Goal: Task Accomplishment & Management: Manage account settings

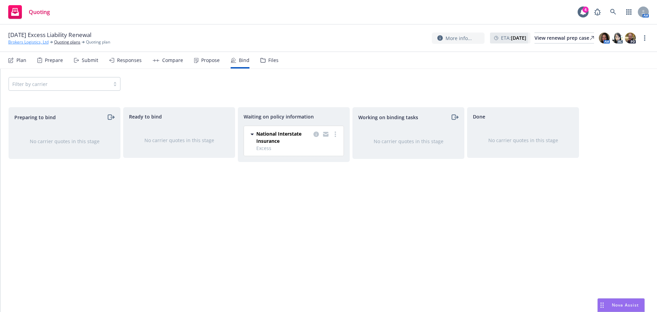
click at [32, 43] on link "Brokers Logistics, Ltd" at bounding box center [28, 42] width 40 height 6
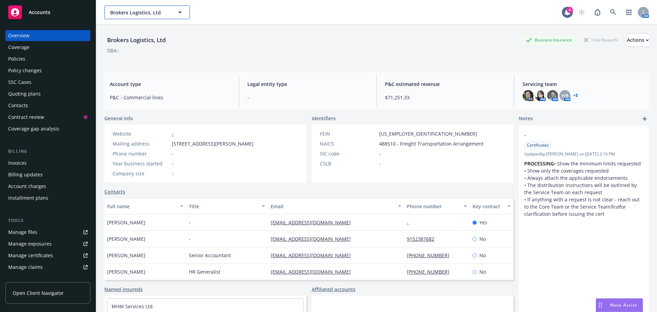
click at [140, 15] on span "Brokers Logistics, Ltd" at bounding box center [139, 12] width 59 height 7
type input "atech"
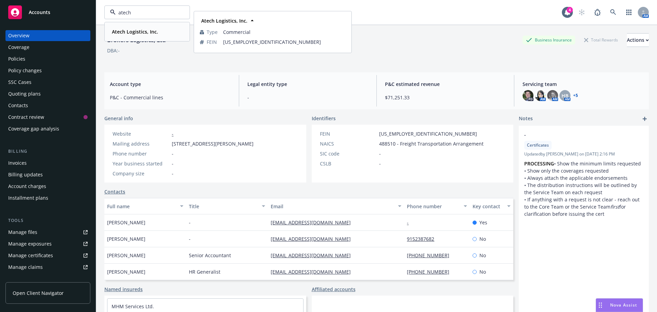
click at [143, 26] on div "Atech Logistics, Inc. Type Commercial FEIN [US_EMPLOYER_IDENTIFICATION_NUMBER]" at bounding box center [147, 32] width 84 height 18
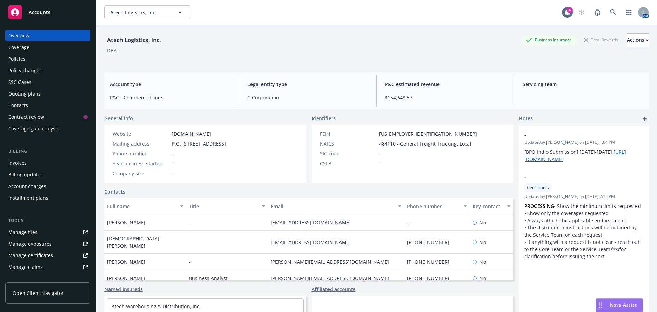
click at [25, 58] on div "Policies" at bounding box center [16, 58] width 17 height 11
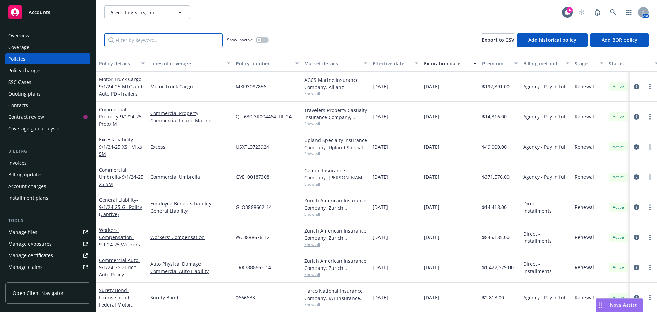
click at [147, 42] on input "Filter by keyword..." at bounding box center [163, 40] width 118 height 14
paste input "MXI93087856"
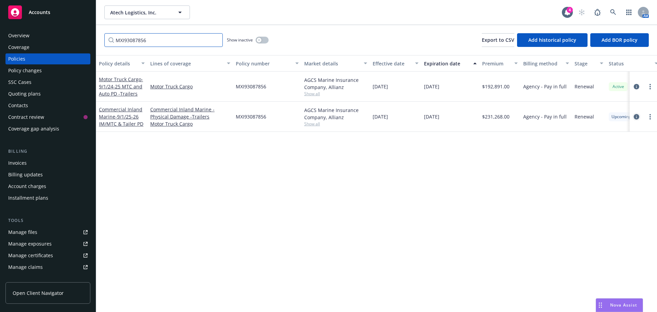
type input "MXI93087856"
click at [635, 118] on icon "circleInformation" at bounding box center [636, 116] width 5 height 5
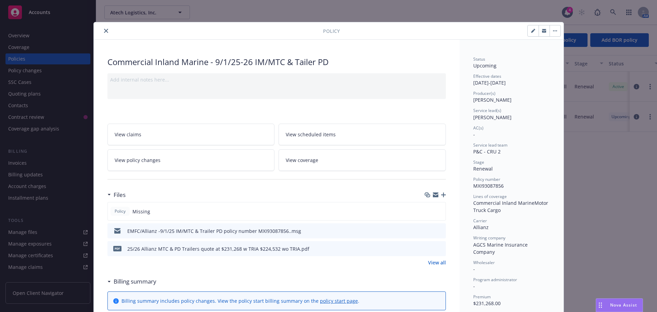
click at [438, 196] on div at bounding box center [435, 194] width 21 height 5
click at [441, 196] on icon "button" at bounding box center [443, 194] width 5 height 5
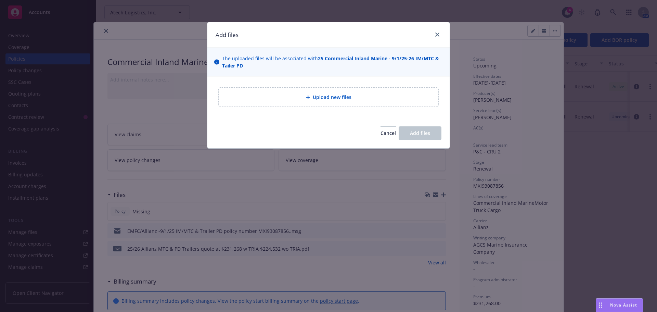
click at [347, 93] on span "Upload new files" at bounding box center [332, 96] width 39 height 7
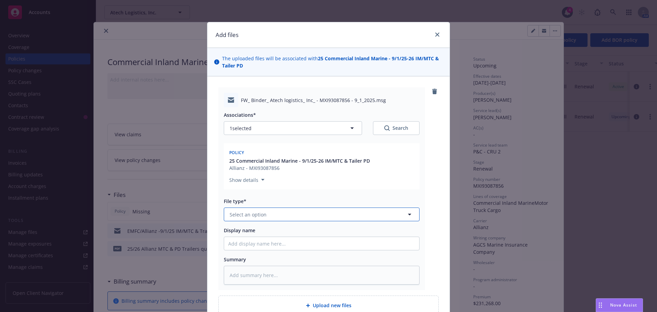
click at [250, 213] on span "Select an option" at bounding box center [248, 214] width 37 height 7
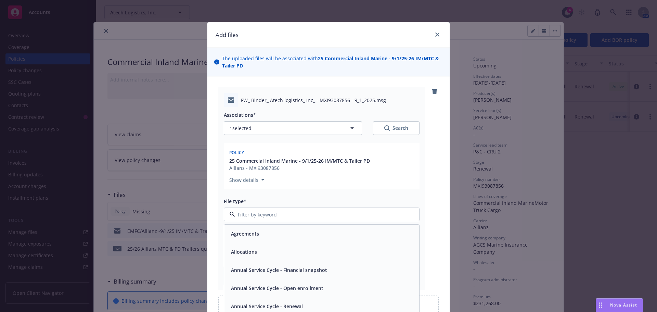
type input "b"
drag, startPoint x: 254, startPoint y: 234, endPoint x: 253, endPoint y: 231, distance: 4.0
click at [255, 232] on div "Binder" at bounding box center [321, 233] width 187 height 10
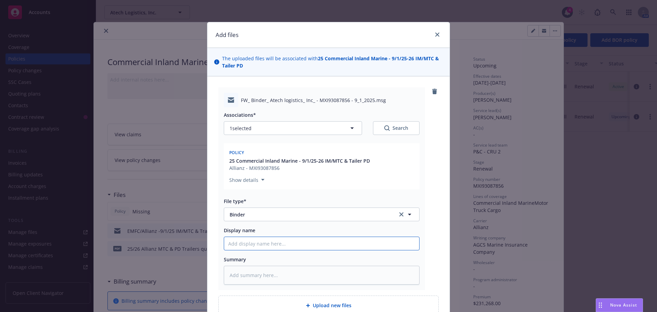
click at [237, 247] on input "Display name" at bounding box center [321, 243] width 195 height 13
type textarea "x"
type input "9"
type textarea "x"
type input "91"
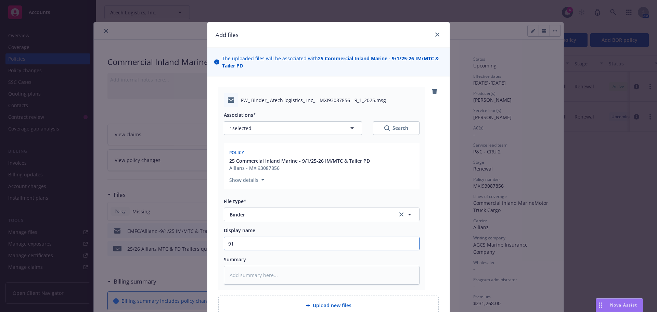
type textarea "x"
type input "91/"
type textarea "x"
type input "91/2"
type textarea "x"
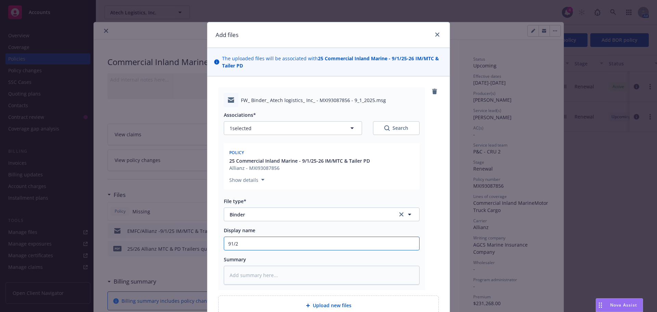
type input "91/"
type textarea "x"
type input "91"
type textarea "x"
type input "9"
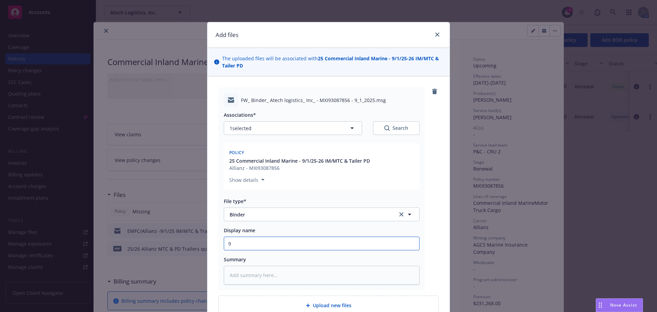
type textarea "x"
type input "9/1"
type textarea "x"
type input "9/12"
type textarea "x"
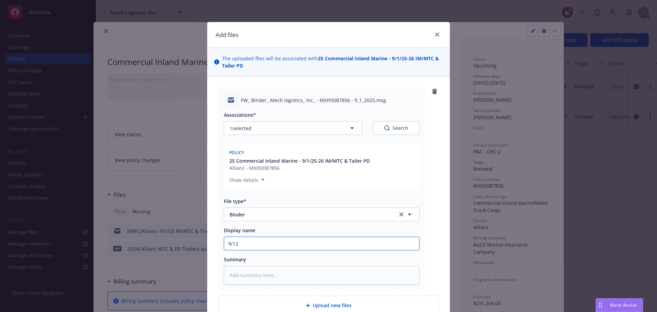
type input "9/125"
type textarea "x"
type input "9/125-"
type textarea "x"
type input "9/125-2"
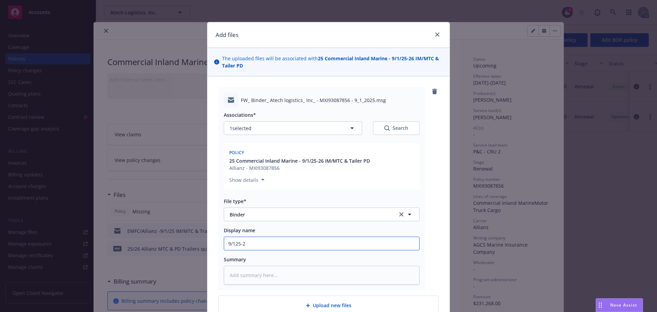
type textarea "x"
type input "9/125-26"
type textarea "x"
type input "9/125-26"
type textarea "x"
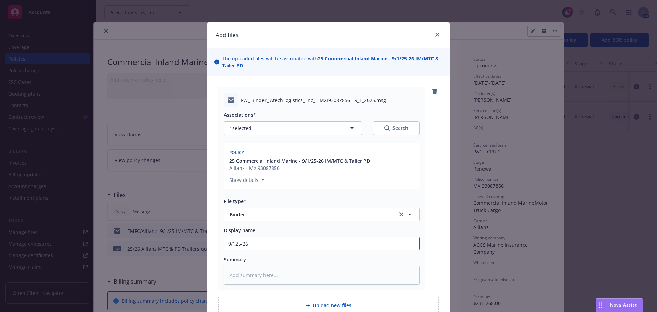
type input "9/125-26 I"
type textarea "x"
type input "9/125-26 IM"
type textarea "x"
type input "9/125-26 IM/"
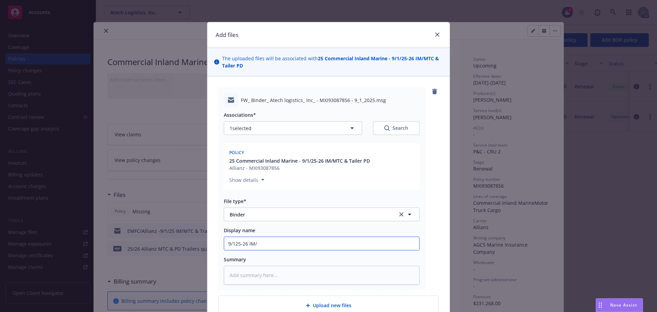
type textarea "x"
type input "9/125-26 IM/M"
type textarea "x"
type input "9/125-26 IM/MT"
type textarea "x"
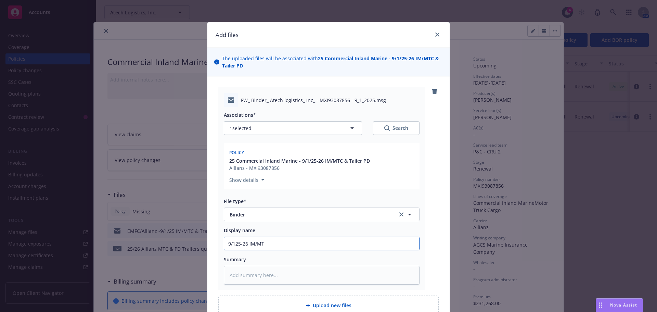
type input "9/125-26 IM/MTC"
type textarea "x"
type input "9/125-26 IM/MTC&"
type textarea "x"
type input "9/125-26 IM/MTC&T"
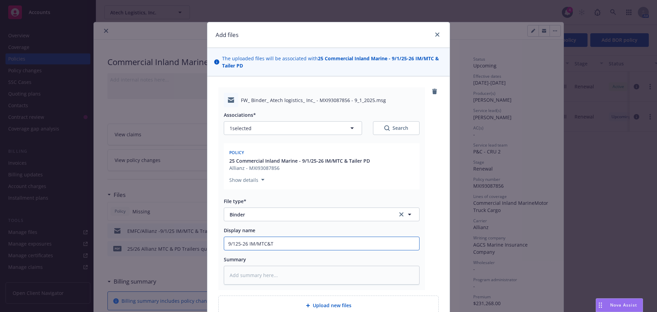
type textarea "x"
type input "9/125-26 IM/MTC&Tr"
type textarea "x"
type input "9/125-26 IM/MTC&Tra"
type textarea "x"
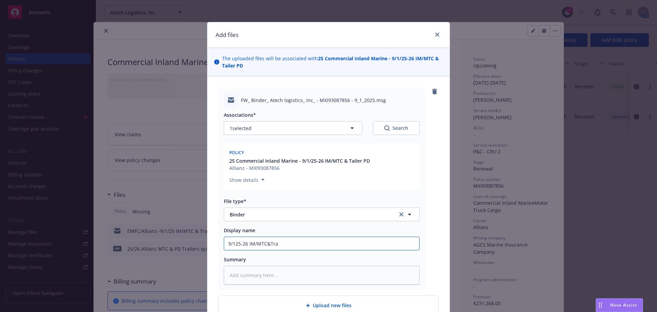
type input "9/125-26 IM/MTC&Trai"
type textarea "x"
type input "9/125-26 IM/MTC&Trail"
type textarea "x"
type input "9/125-26 IM/MTC&Traile"
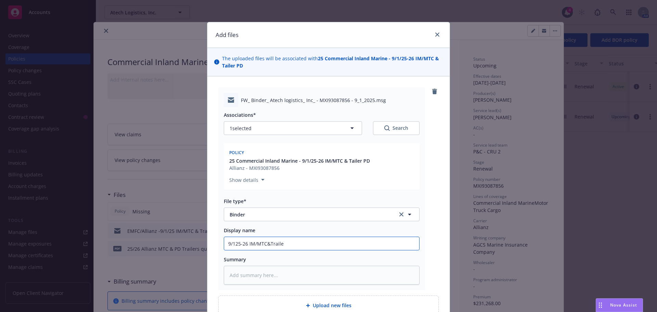
type textarea "x"
type input "9/125-26 IM/MTC&Trailer"
type textarea "x"
type input "9/125-26 IM/MTC&Trailer"
type textarea "x"
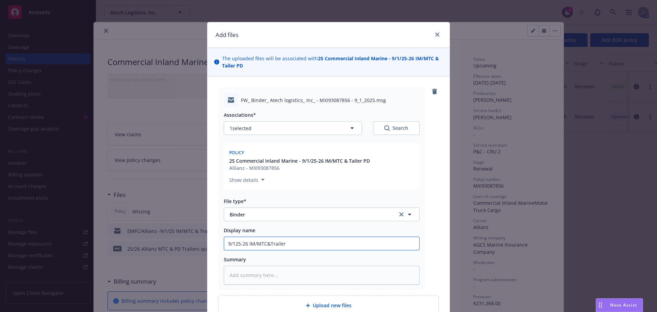
type input "9/125-26 IM/MTC&Trailer P"
type textarea "x"
type input "9/125-26 IM/MTC&Trailer PD"
type textarea "x"
type input "9/125-26 IM/MTC&Trailer PD"
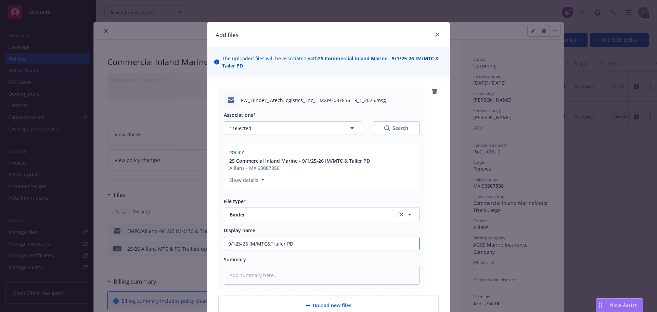
type textarea "x"
type input "9/125-26 IM/MTC&Trailer PD b"
type textarea "x"
type input "9/125-26 IM/MTC&Trailer PD bi"
type textarea "x"
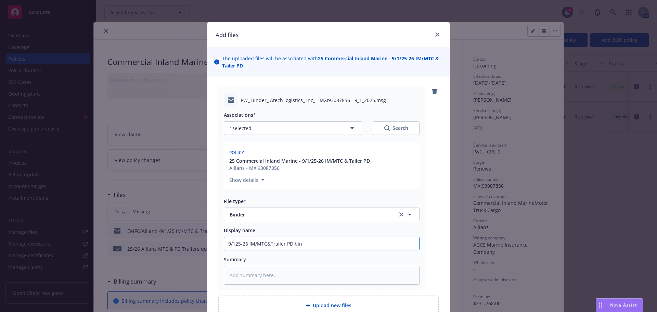
type input "9/125-26 IM/MTC&Trailer PD bind"
type textarea "x"
type input "9/125-26 IM/MTC&Trailer [PERSON_NAME]"
type textarea "x"
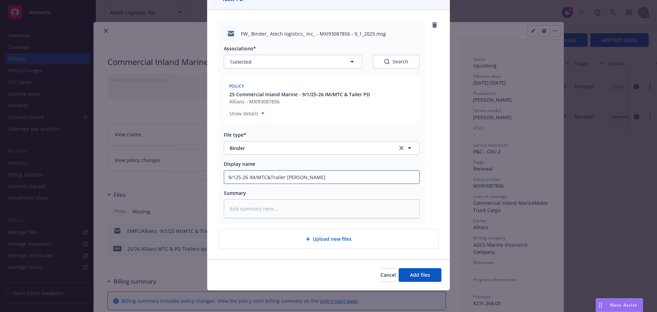
scroll to position [67, 0]
type input "9/125-26 IM/MTC&Trailer [PERSON_NAME]"
click at [426, 277] on span "Add files" at bounding box center [420, 274] width 20 height 7
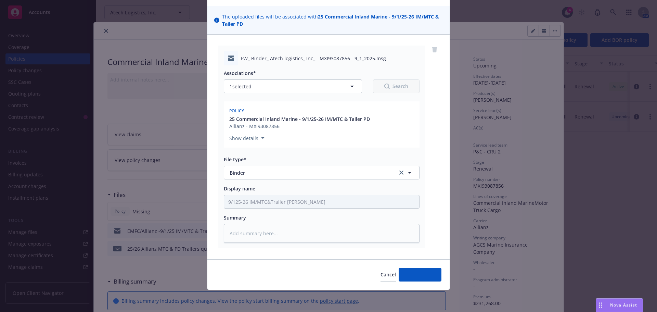
scroll to position [42, 0]
type textarea "x"
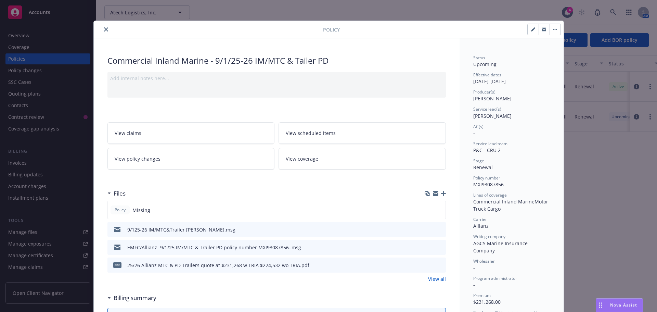
scroll to position [0, 0]
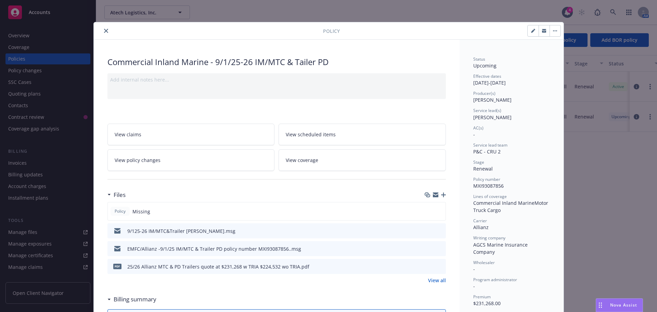
click at [102, 29] on button "close" at bounding box center [106, 31] width 8 height 8
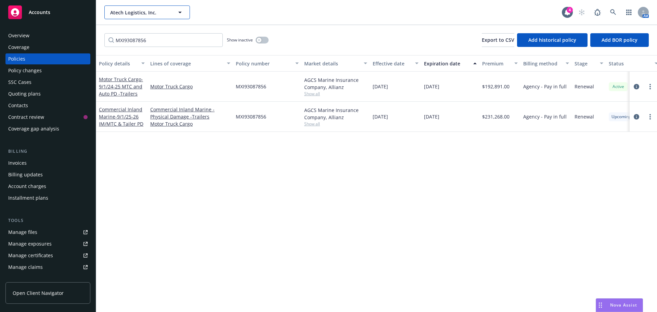
click at [129, 10] on span "Atech Logistics, Inc." at bounding box center [139, 12] width 59 height 7
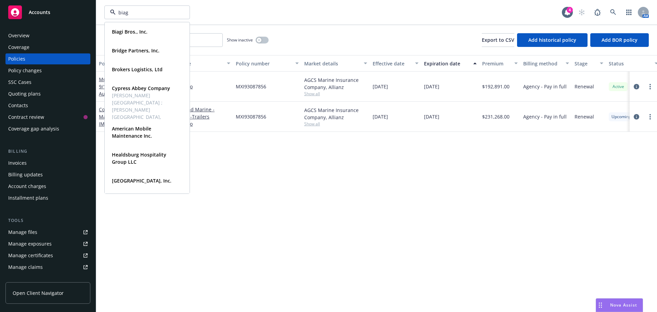
type input "biagi"
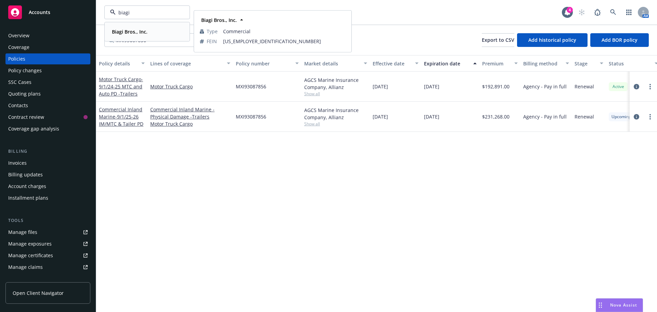
click at [131, 39] on div "Biagi Bros., Inc. Type Commercial FEIN [US_EMPLOYER_IDENTIFICATION_NUMBER]" at bounding box center [147, 32] width 84 height 18
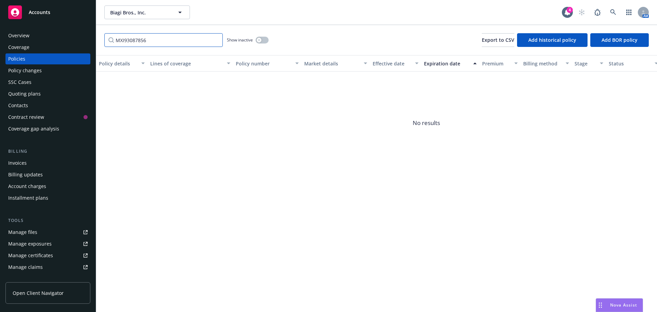
click at [216, 41] on input "MXI93087856" at bounding box center [163, 40] width 118 height 14
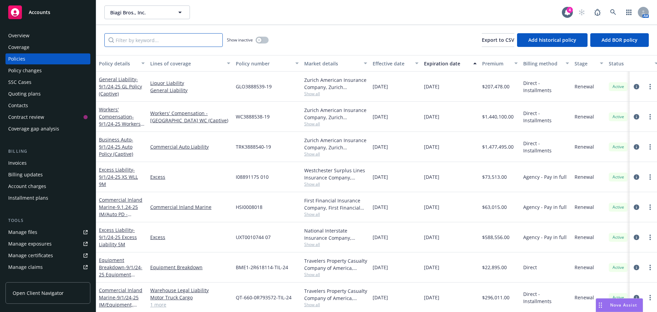
click at [139, 46] on input "Filter by keyword..." at bounding box center [163, 40] width 118 height 14
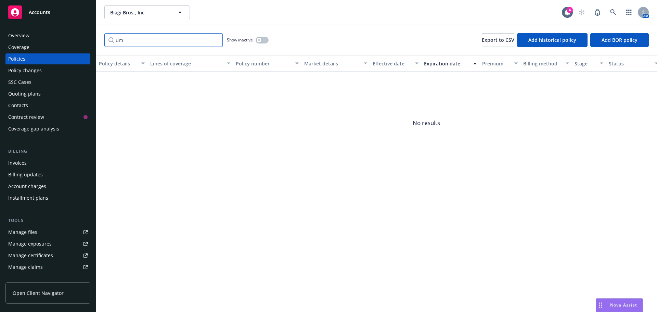
drag, startPoint x: 128, startPoint y: 44, endPoint x: 104, endPoint y: 44, distance: 24.0
click at [104, 44] on div "um Show inactive Export to CSV Add historical policy Add BOR policy" at bounding box center [376, 40] width 561 height 30
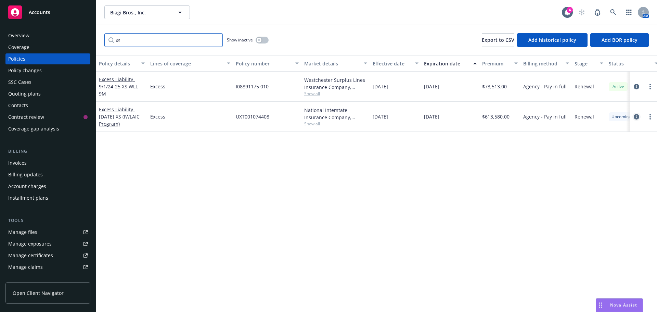
type input "xs"
click at [636, 117] on icon "circleInformation" at bounding box center [636, 116] width 5 height 5
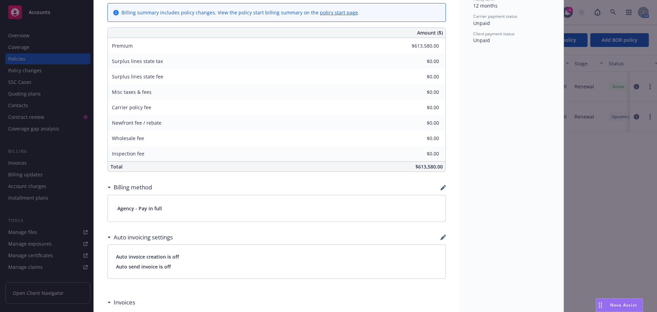
scroll to position [342, 0]
click at [440, 191] on div "Billing method" at bounding box center [276, 186] width 338 height 14
click at [440, 188] on icon "button" at bounding box center [442, 187] width 4 height 4
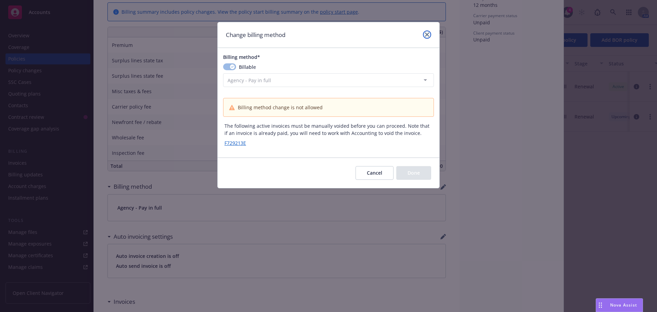
click at [429, 34] on link "close" at bounding box center [427, 34] width 8 height 8
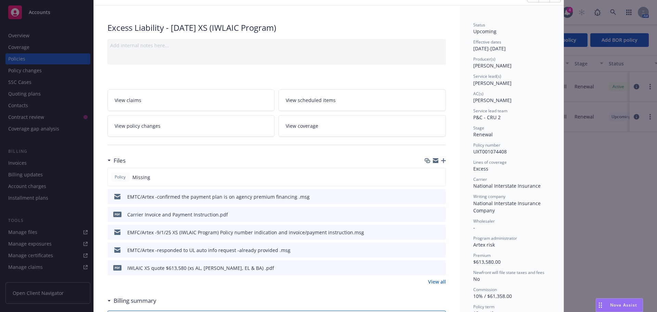
scroll to position [0, 0]
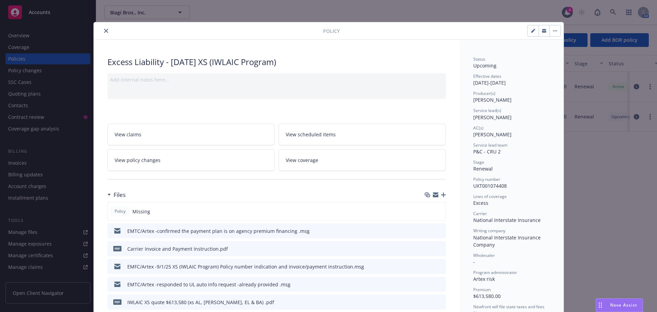
click at [102, 30] on button "close" at bounding box center [106, 31] width 8 height 8
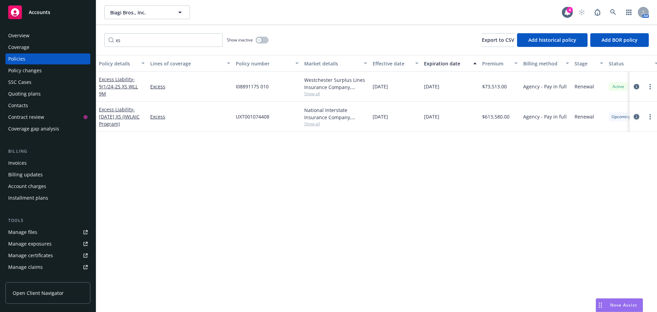
click at [637, 118] on icon "circleInformation" at bounding box center [636, 116] width 5 height 5
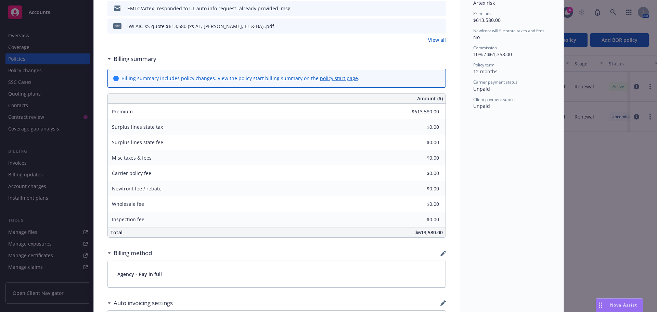
scroll to position [329, 0]
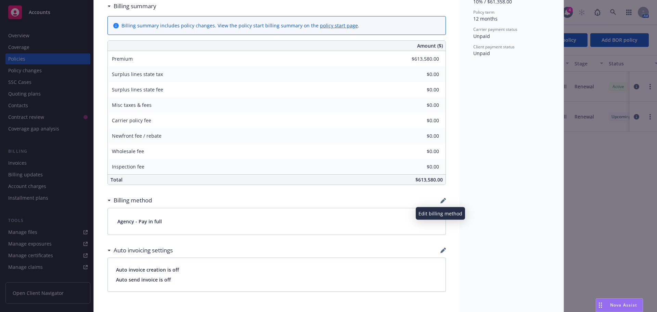
click at [440, 198] on icon "button" at bounding box center [442, 200] width 5 height 5
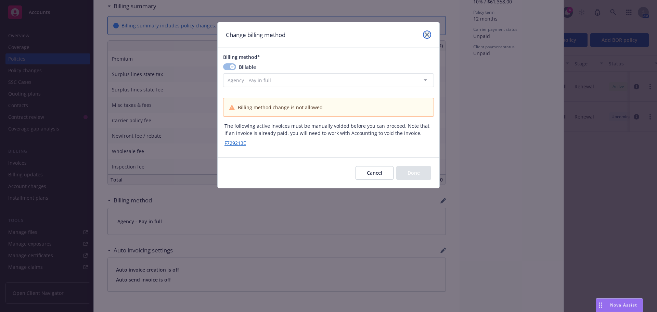
click at [426, 35] on icon "close" at bounding box center [427, 35] width 4 height 4
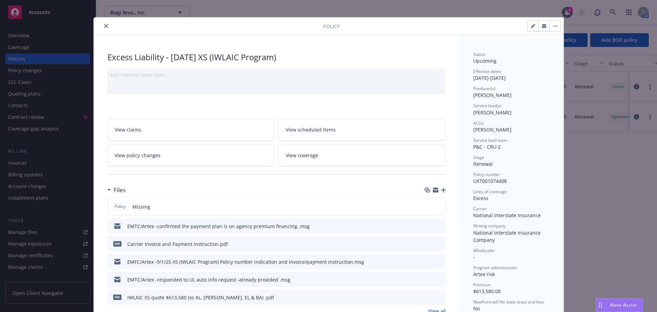
scroll to position [0, 0]
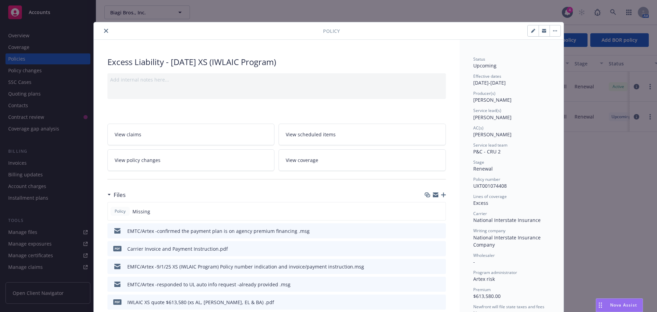
click at [104, 31] on icon "close" at bounding box center [106, 31] width 4 height 4
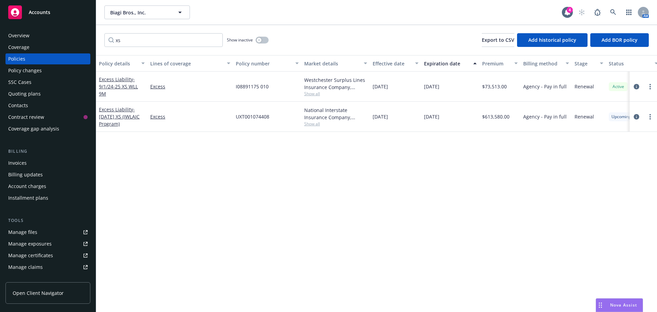
click at [21, 167] on div "Invoices" at bounding box center [17, 162] width 18 height 11
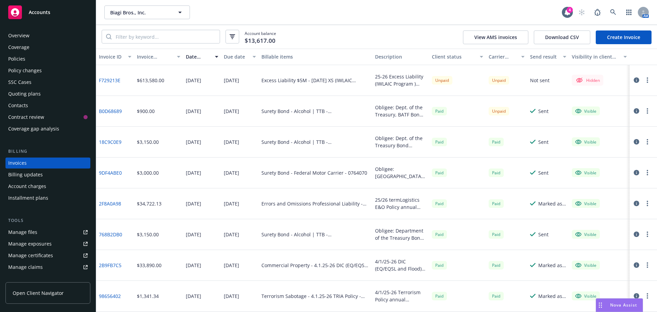
click at [643, 82] on button "button" at bounding box center [647, 80] width 8 height 8
click at [578, 176] on link "Void" at bounding box center [602, 176] width 87 height 14
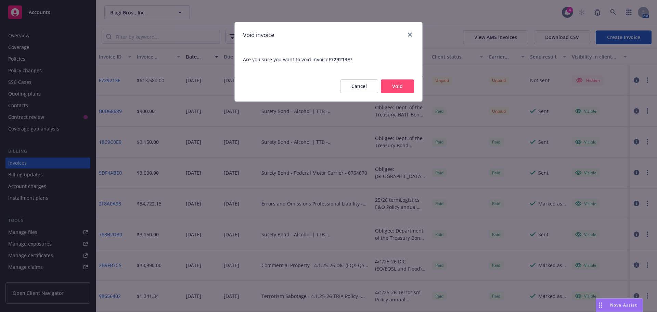
click at [395, 89] on button "Void" at bounding box center [397, 86] width 33 height 14
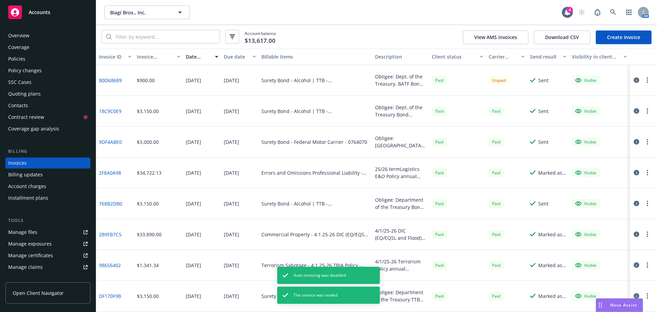
click at [20, 61] on div "Policies" at bounding box center [16, 58] width 17 height 11
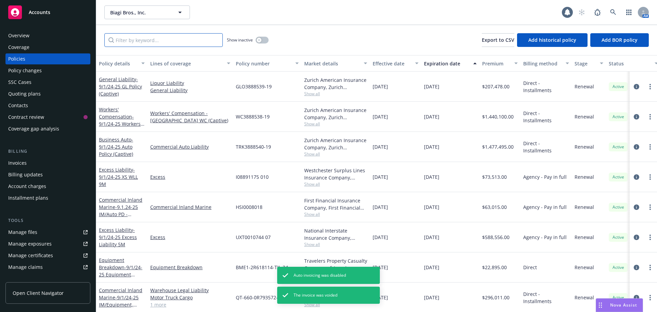
click at [138, 46] on input "Filter by keyword..." at bounding box center [163, 40] width 118 height 14
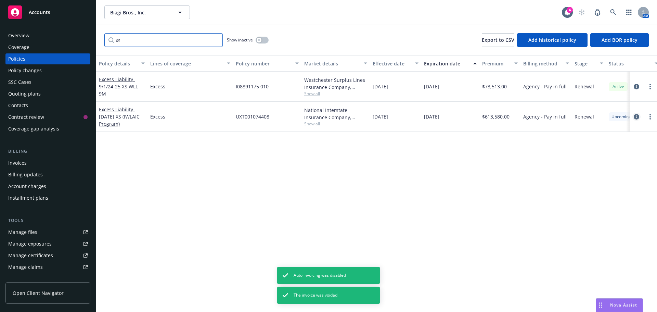
type input "xs"
click at [637, 118] on icon "circleInformation" at bounding box center [636, 116] width 5 height 5
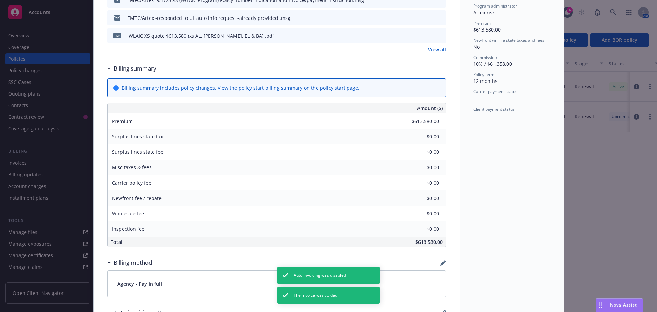
scroll to position [329, 0]
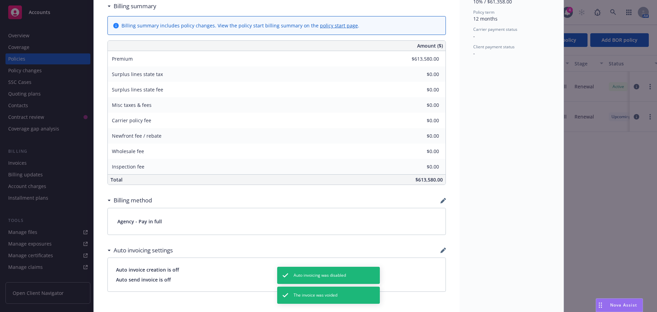
click at [440, 204] on div "Billing method" at bounding box center [276, 200] width 338 height 14
click at [440, 202] on icon "button" at bounding box center [442, 201] width 4 height 4
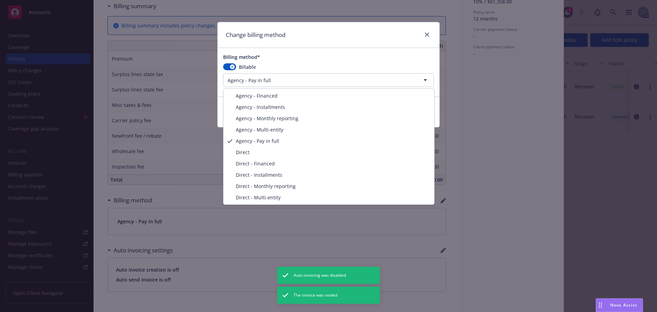
click at [271, 80] on html "Accounts Overview Coverage Policies Policy changes SSC Cases Quoting plans Cont…" at bounding box center [328, 156] width 657 height 312
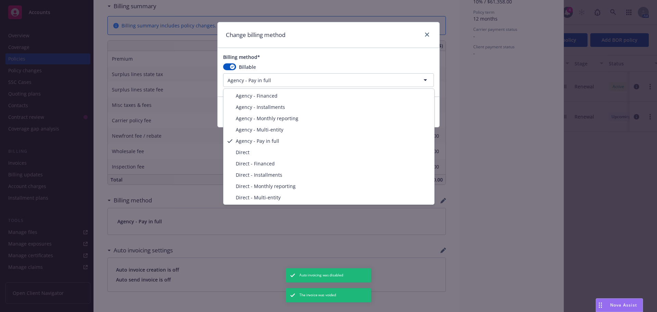
select select "AGENCY_FINANCED"
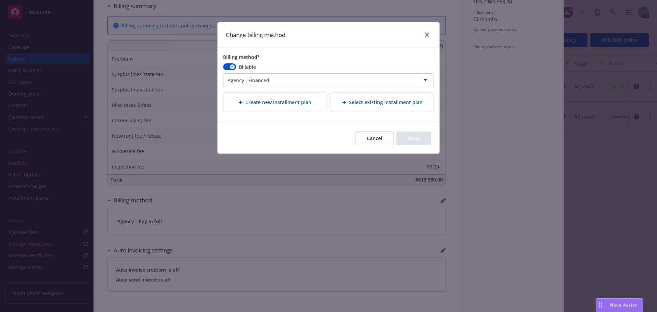
click at [250, 99] on span "Create new installment plan" at bounding box center [278, 102] width 66 height 7
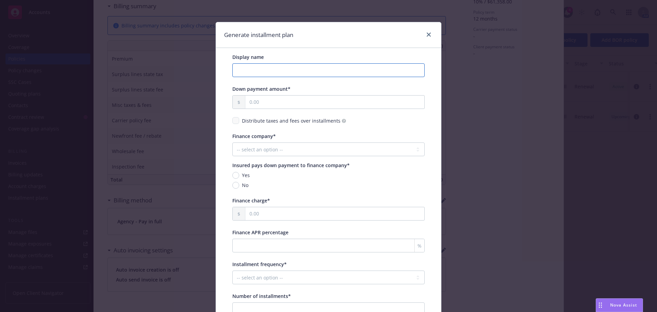
click at [254, 70] on input "Display name" at bounding box center [328, 70] width 192 height 14
type input "9/1/25-26 XS and Trailer PD Renewal Premium AFCO PFA 12 Equal Pays"
click at [282, 104] on input "text" at bounding box center [334, 101] width 179 height 13
click at [251, 104] on input "text" at bounding box center [334, 101] width 179 height 13
type input "51,131.67"
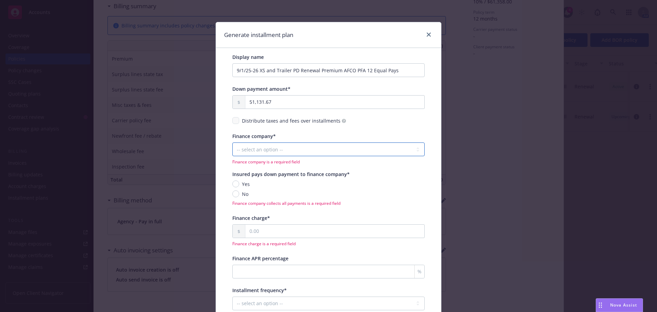
click at [249, 145] on select "-- select an option -- Imperial Premium Financing Specialists Next Wave First I…" at bounding box center [328, 149] width 192 height 14
select select "AFCO"
click at [232, 142] on select "-- select an option -- Imperial Premium Financing Specialists Next Wave First I…" at bounding box center [328, 149] width 192 height 14
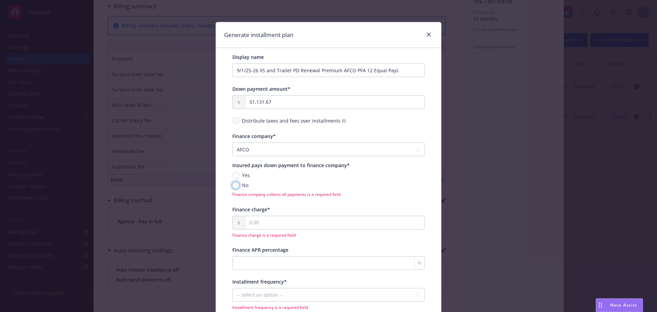
click at [234, 185] on input "No" at bounding box center [235, 185] width 7 height 7
radio input "true"
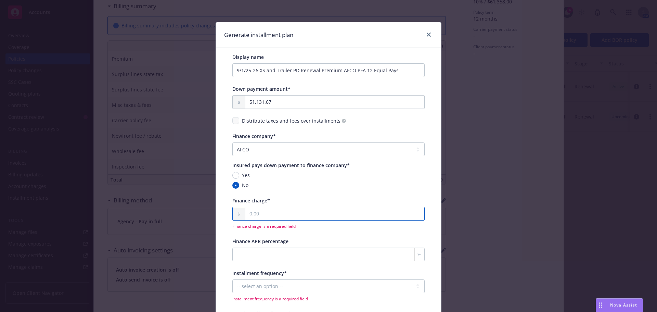
click at [246, 213] on input "text" at bounding box center [334, 213] width 179 height 13
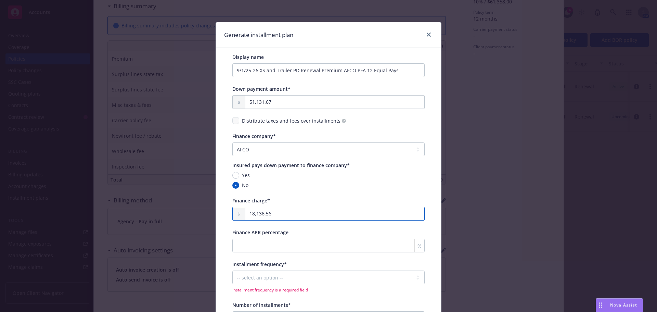
type input "18,136.56"
click at [309, 247] on input "Finance APR percentage" at bounding box center [328, 246] width 192 height 14
type input "5.87"
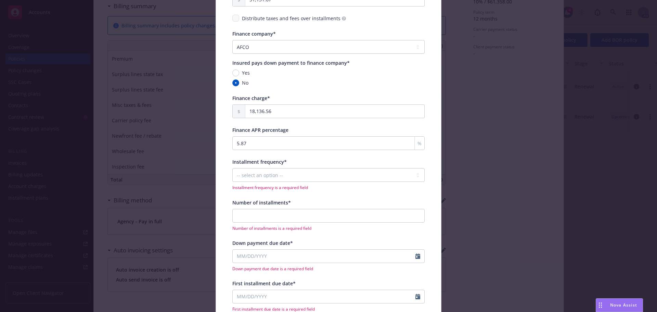
scroll to position [103, 0]
click at [267, 176] on select "-- select an option -- Monthly Quarterly Bimonthly Semiannually Annually" at bounding box center [328, 175] width 192 height 14
select select "MONTHLY"
click at [232, 168] on select "-- select an option -- Monthly Quarterly Bimonthly Semiannually Annually" at bounding box center [328, 175] width 192 height 14
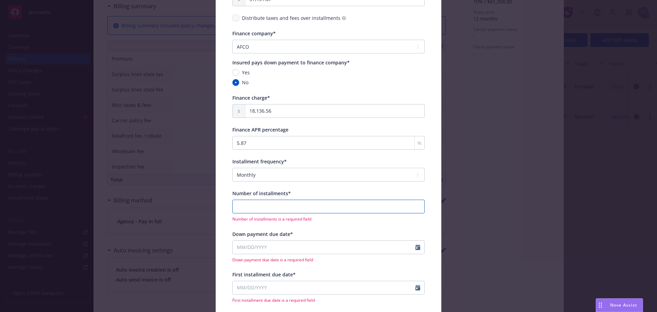
click at [249, 207] on input "Number of installments*" at bounding box center [328, 207] width 192 height 14
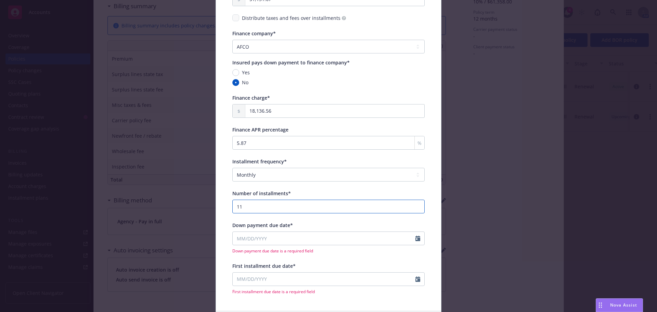
scroll to position [137, 0]
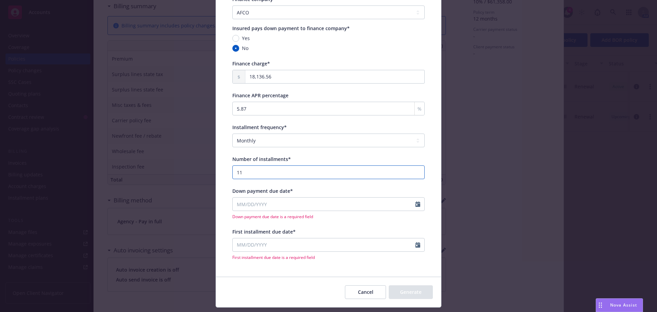
type input "11"
click at [255, 202] on input "Down payment due date*" at bounding box center [324, 203] width 183 height 13
select select "8"
type input "[DATE]"
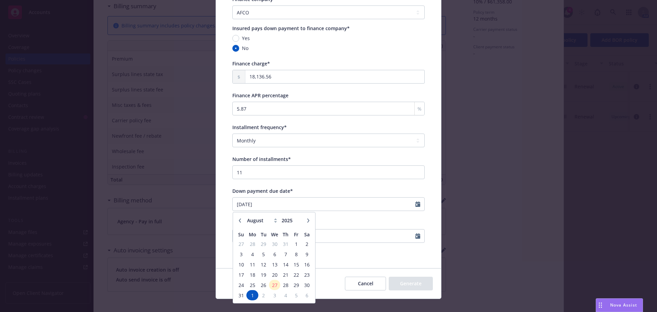
click at [304, 220] on button "button" at bounding box center [308, 220] width 8 height 8
select select "9"
click at [251, 242] on span "1" at bounding box center [252, 244] width 10 height 9
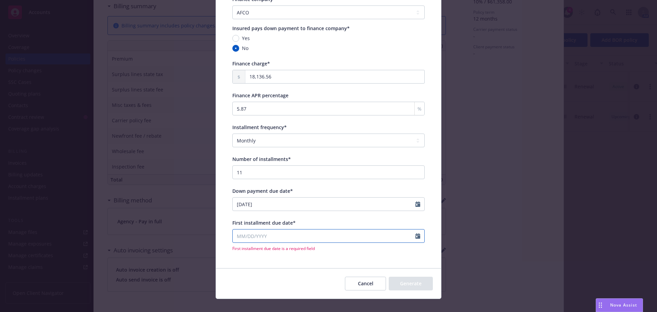
select select "8"
click at [255, 234] on input "First installment due date*" at bounding box center [324, 235] width 183 height 13
type input "[DATE]"
click at [303, 145] on div "January February March April May June July August September October November [D…" at bounding box center [274, 182] width 77 height 85
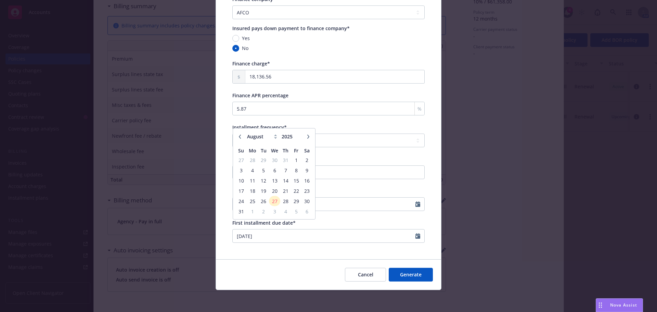
click at [307, 138] on icon "button" at bounding box center [308, 136] width 2 height 4
click at [307, 136] on icon "button" at bounding box center [308, 136] width 4 height 4
select select "10"
click at [270, 159] on span "1" at bounding box center [275, 160] width 10 height 9
click at [406, 273] on button "Generate" at bounding box center [411, 275] width 44 height 14
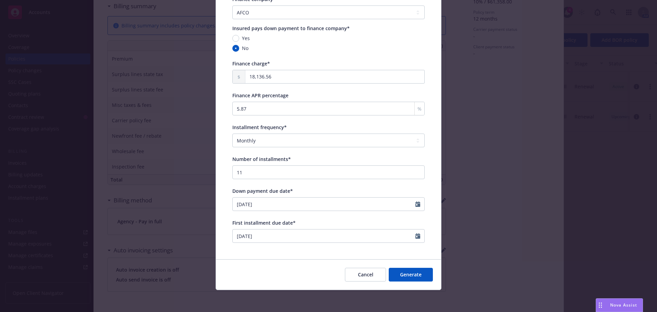
select select "AFCO"
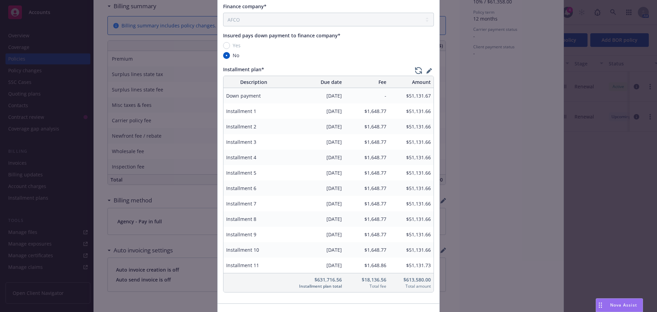
scroll to position [224, 0]
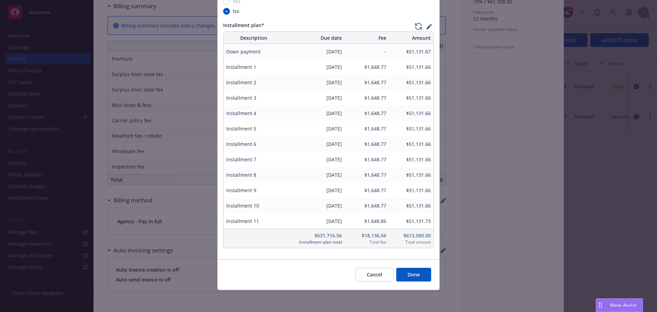
click at [410, 275] on button "Done" at bounding box center [413, 275] width 35 height 14
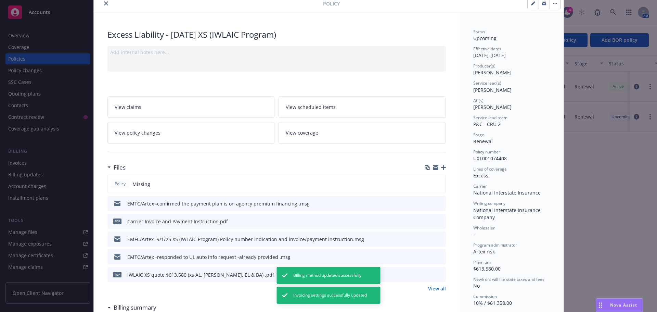
scroll to position [0, 0]
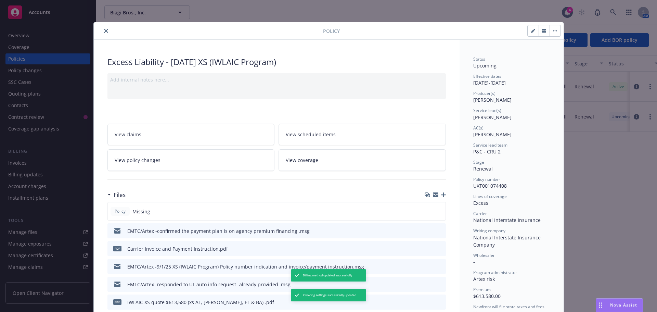
click at [104, 33] on icon "close" at bounding box center [106, 31] width 4 height 4
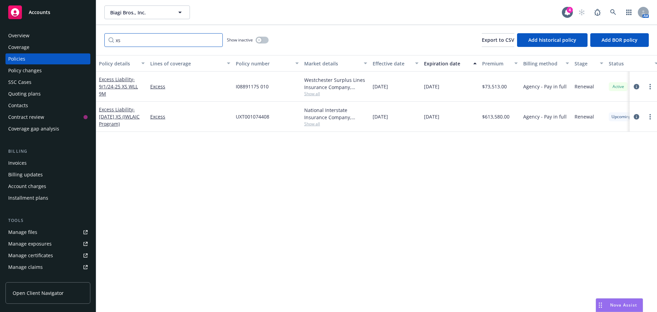
drag, startPoint x: 139, startPoint y: 45, endPoint x: 111, endPoint y: 47, distance: 28.8
click at [111, 47] on div "xs Show inactive Export to CSV Add historical policy Add BOR policy" at bounding box center [376, 40] width 561 height 30
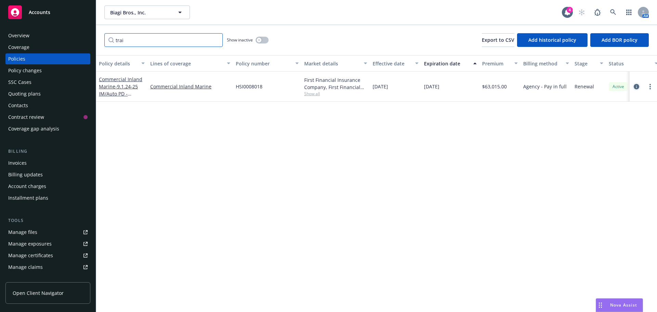
type input "trai"
click at [637, 87] on icon "circleInformation" at bounding box center [636, 86] width 5 height 5
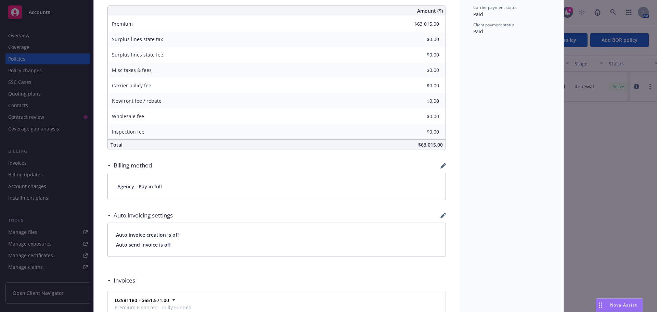
scroll to position [376, 0]
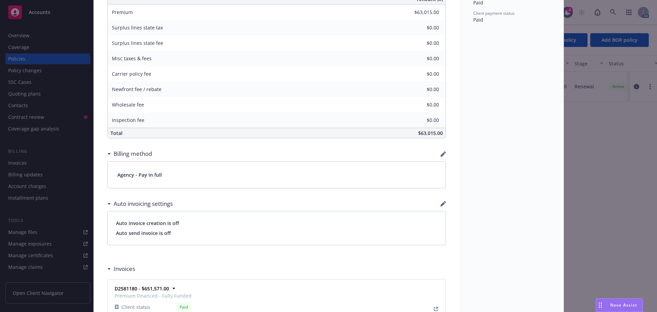
click at [437, 153] on div "Billing method" at bounding box center [276, 153] width 338 height 14
click at [440, 154] on icon "button" at bounding box center [442, 153] width 5 height 5
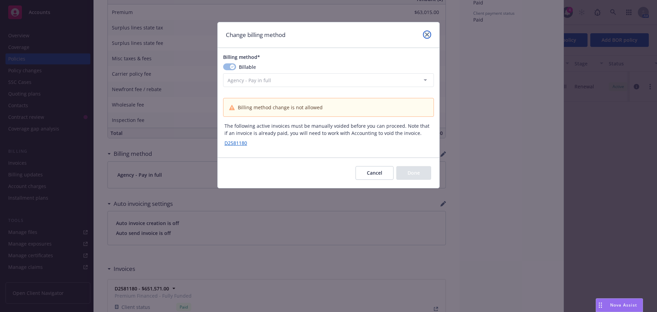
click at [427, 36] on icon "close" at bounding box center [427, 35] width 4 height 4
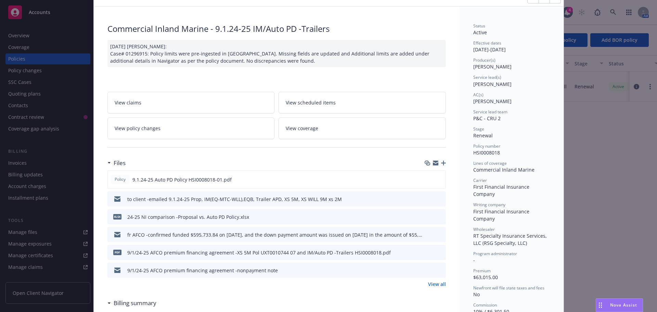
scroll to position [0, 0]
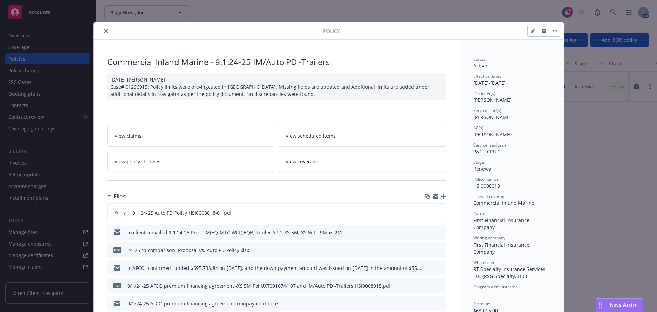
click at [104, 32] on icon "close" at bounding box center [106, 31] width 4 height 4
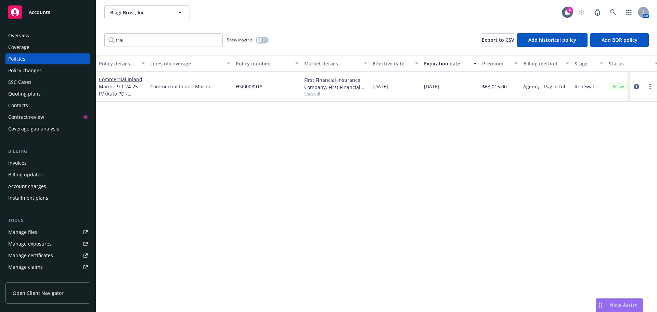
click at [20, 95] on div "Quoting plans" at bounding box center [24, 93] width 33 height 11
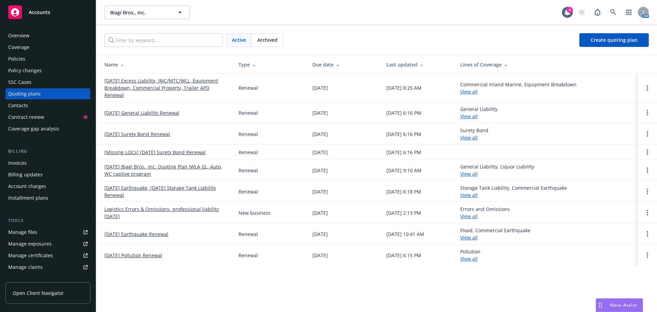
click at [205, 89] on link "[DATE] Excess Liability, IMC/MTC/WLL, Equipment Breakdown, Commercial Property,…" at bounding box center [165, 88] width 123 height 22
